Goal: Navigation & Orientation: Go to known website

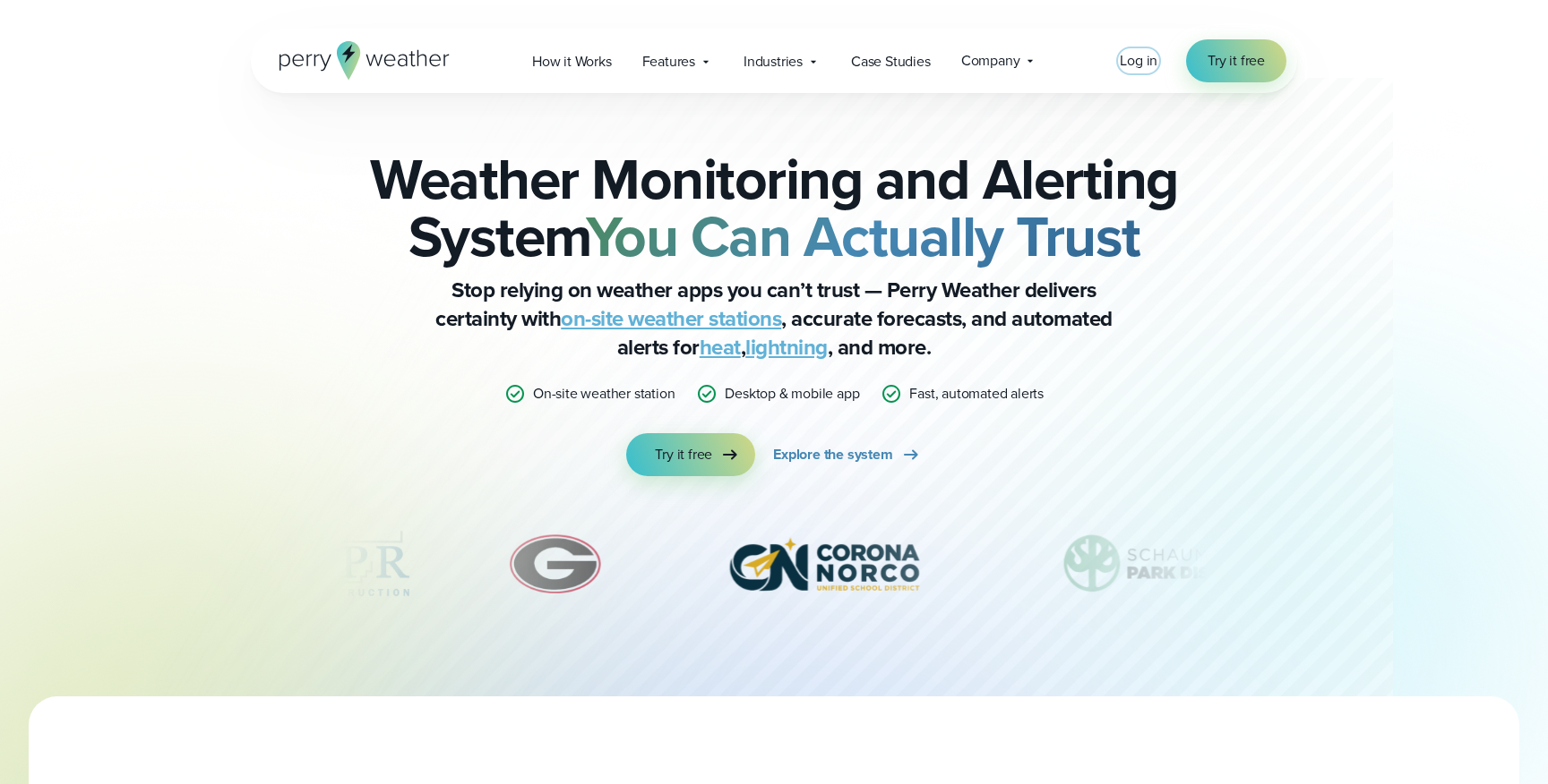
click at [1140, 60] on span "Log in" at bounding box center [1138, 60] width 38 height 21
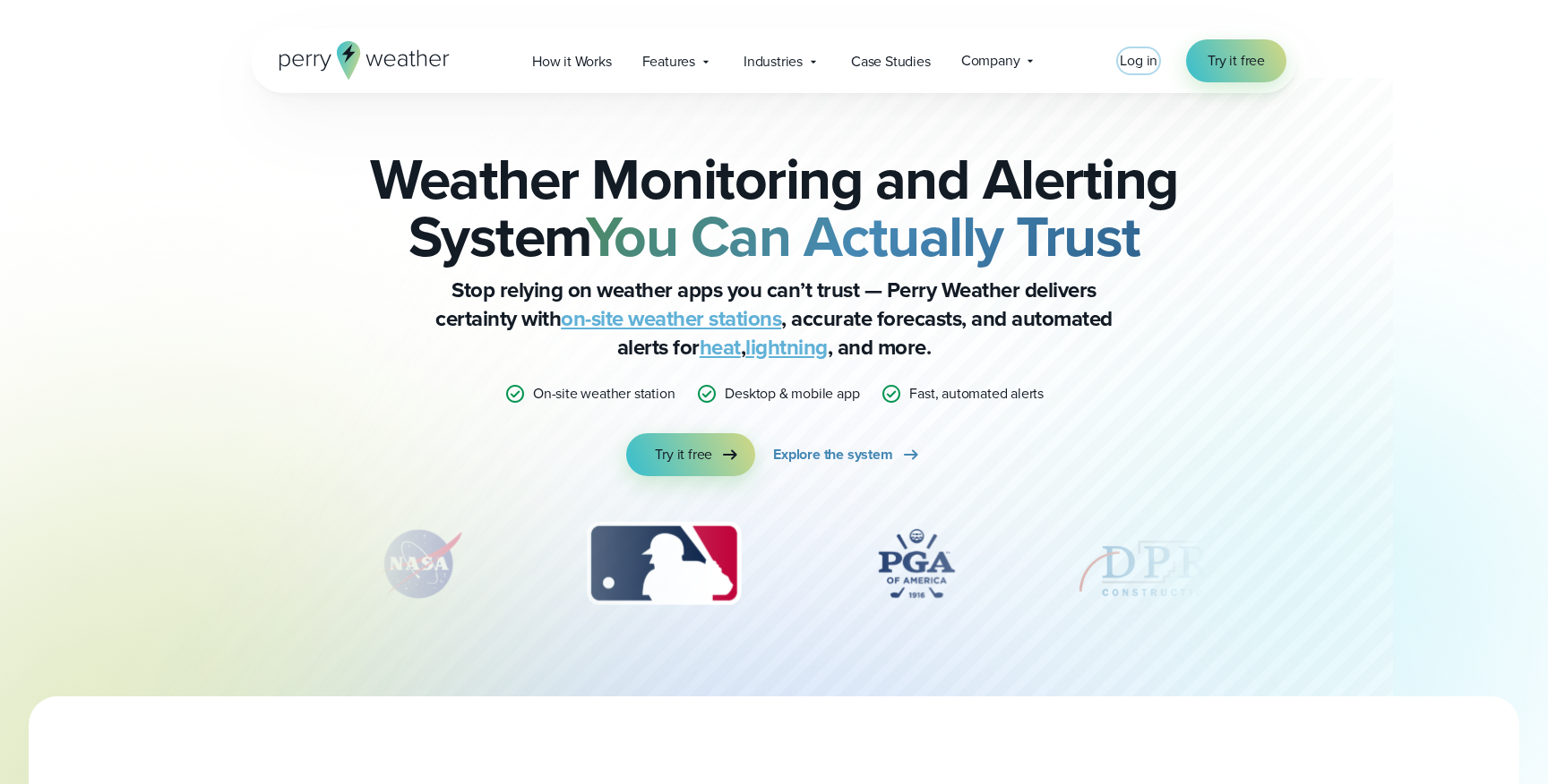
click at [1155, 60] on span "Log in" at bounding box center [1138, 60] width 38 height 21
